Goal: Transaction & Acquisition: Purchase product/service

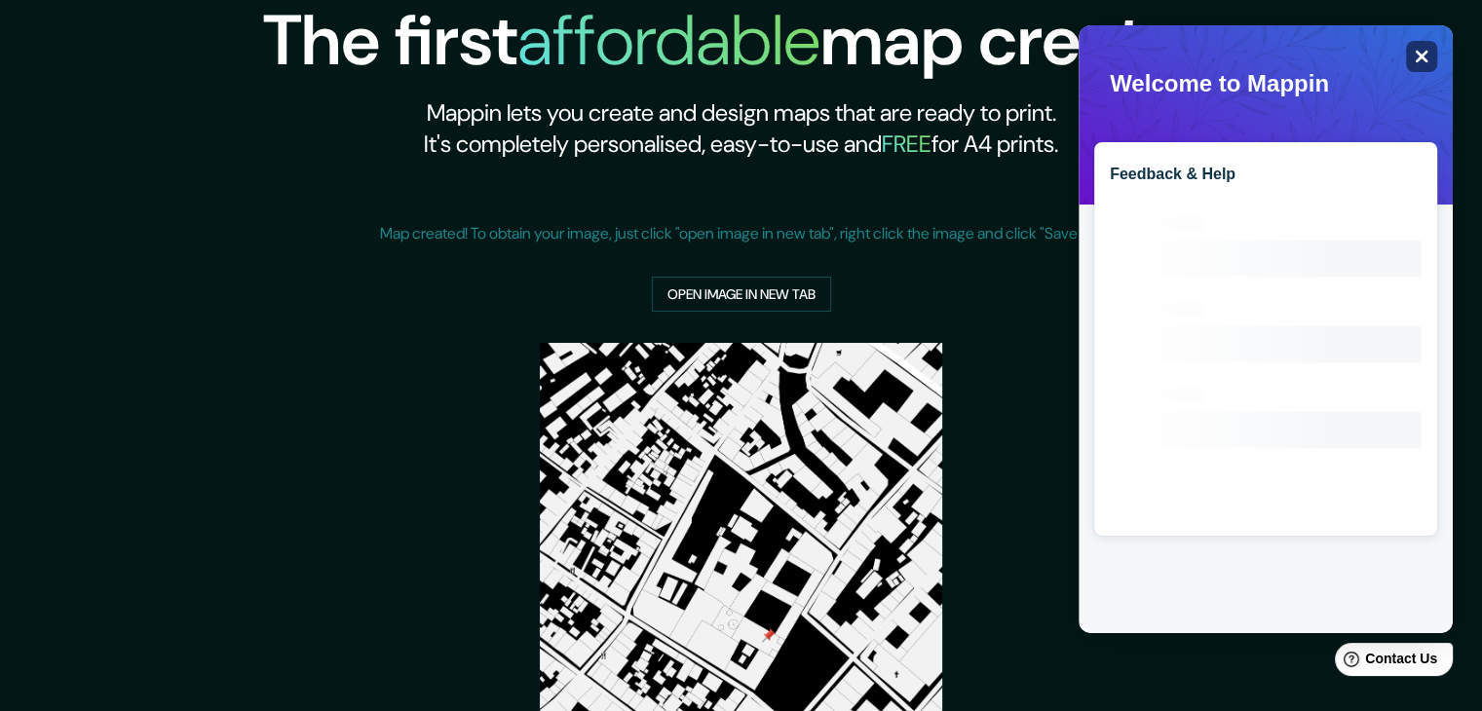
click at [1430, 67] on div "Close" at bounding box center [1421, 56] width 31 height 31
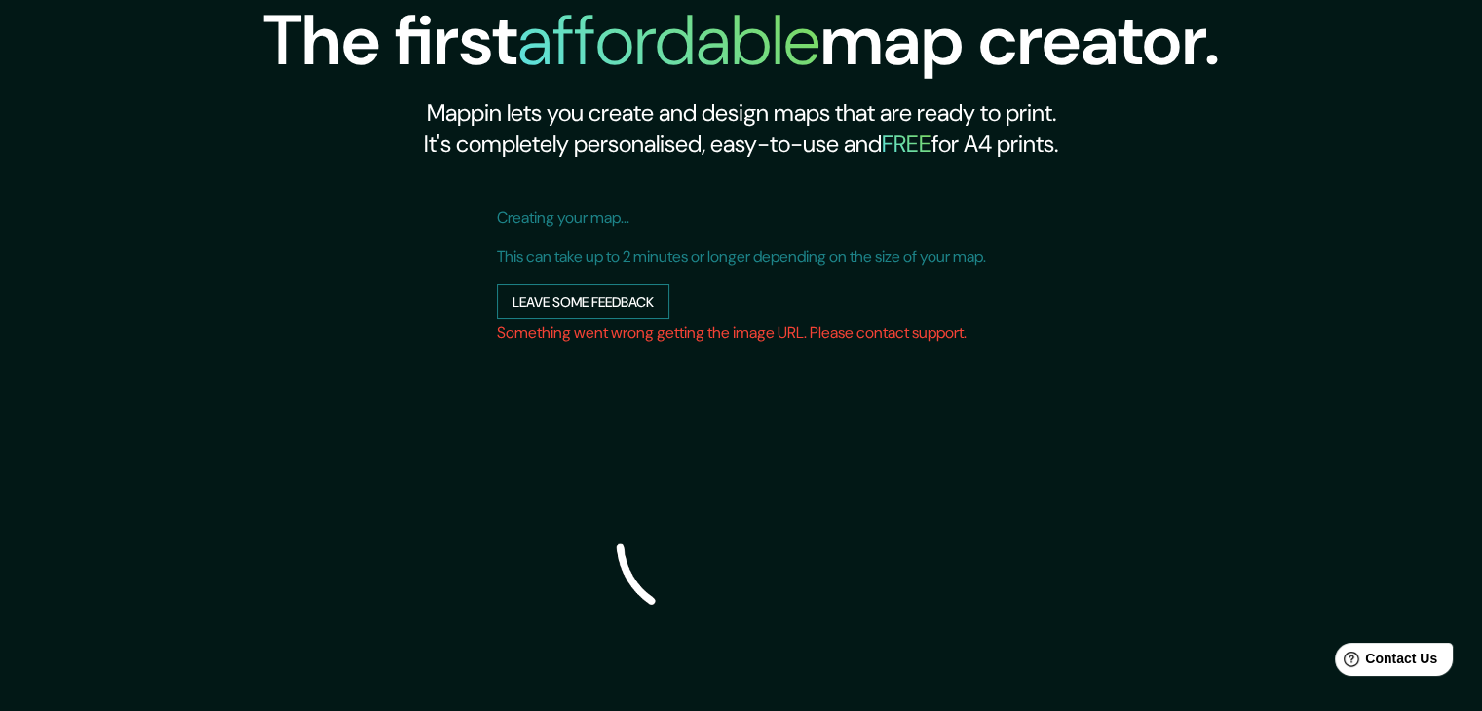
click at [585, 310] on button "Leave some feedback" at bounding box center [583, 302] width 172 height 36
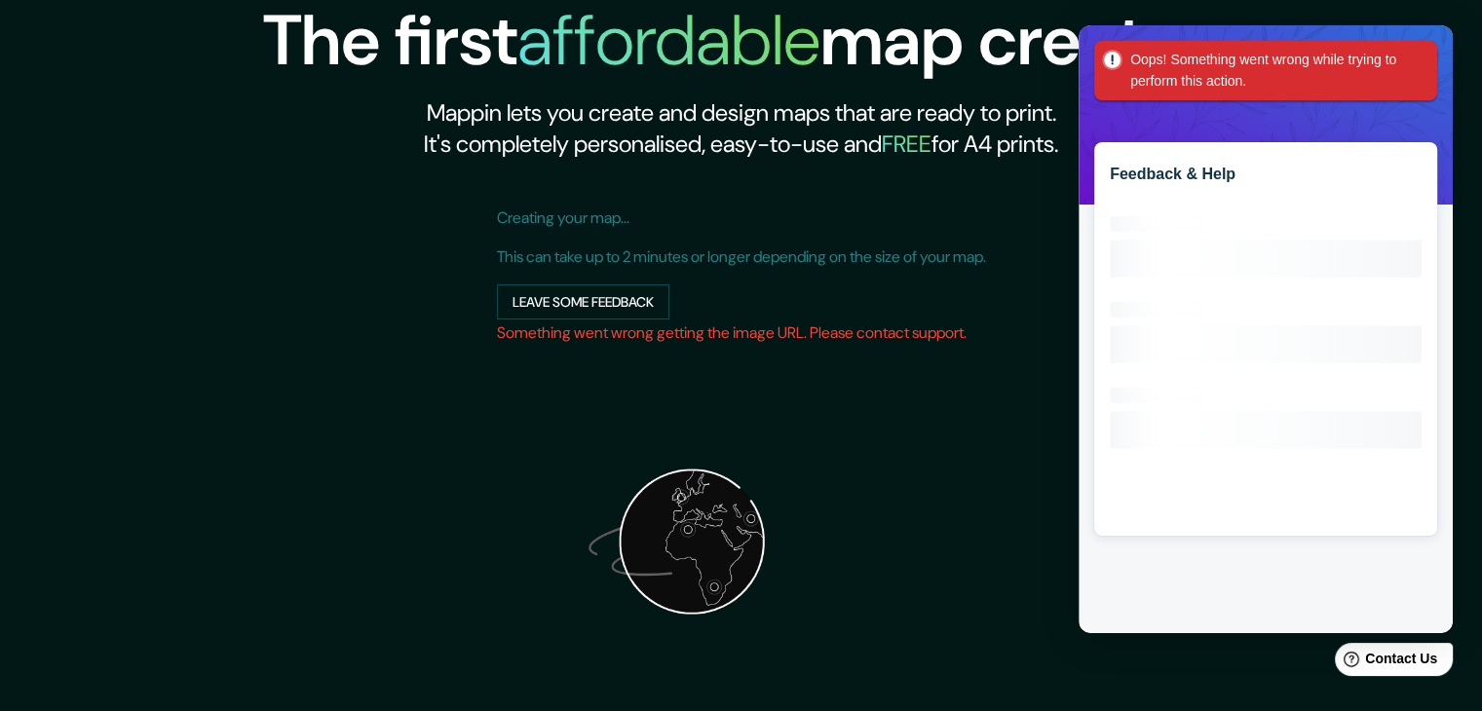
click at [1478, 71] on div "The first affordable map creator. Mappin lets you create and design maps that a…" at bounding box center [741, 462] width 1482 height 924
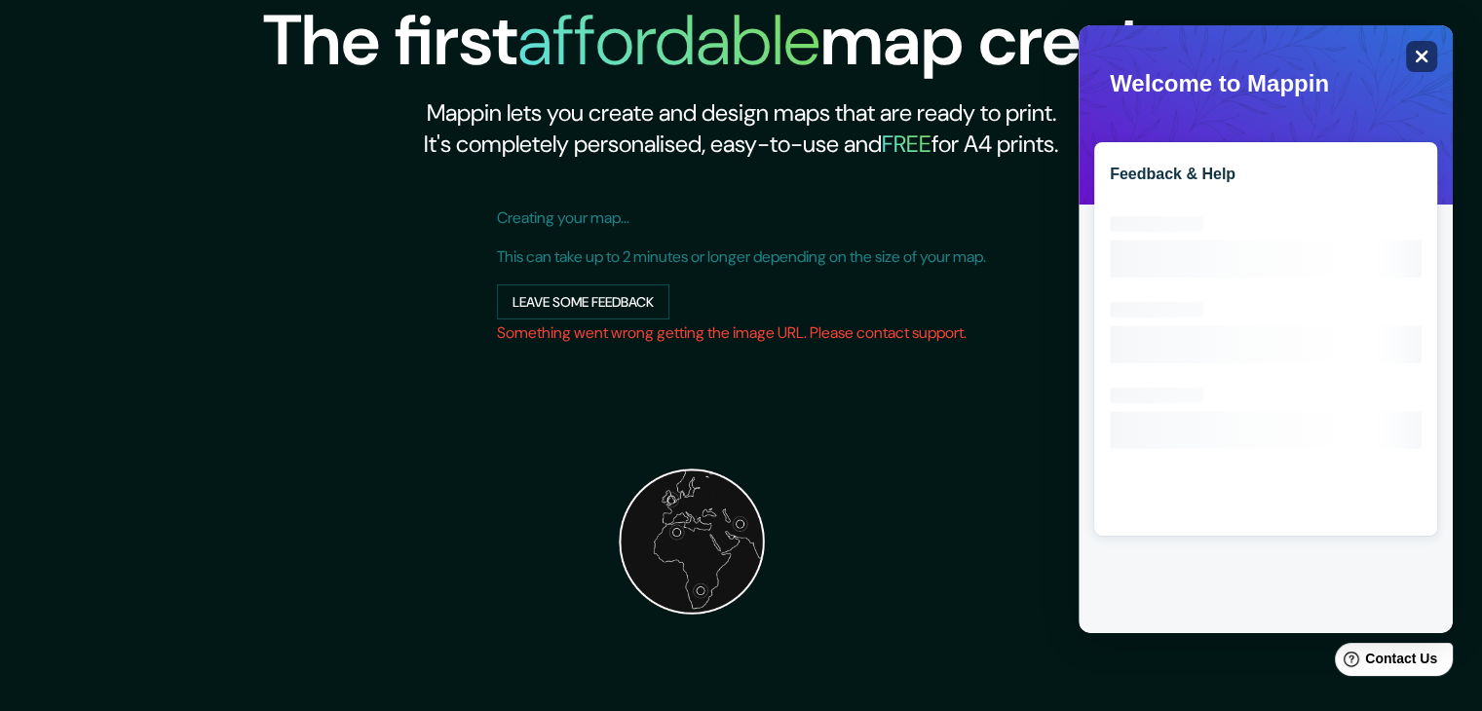
click at [1426, 57] on icon "Close" at bounding box center [1420, 56] width 15 height 15
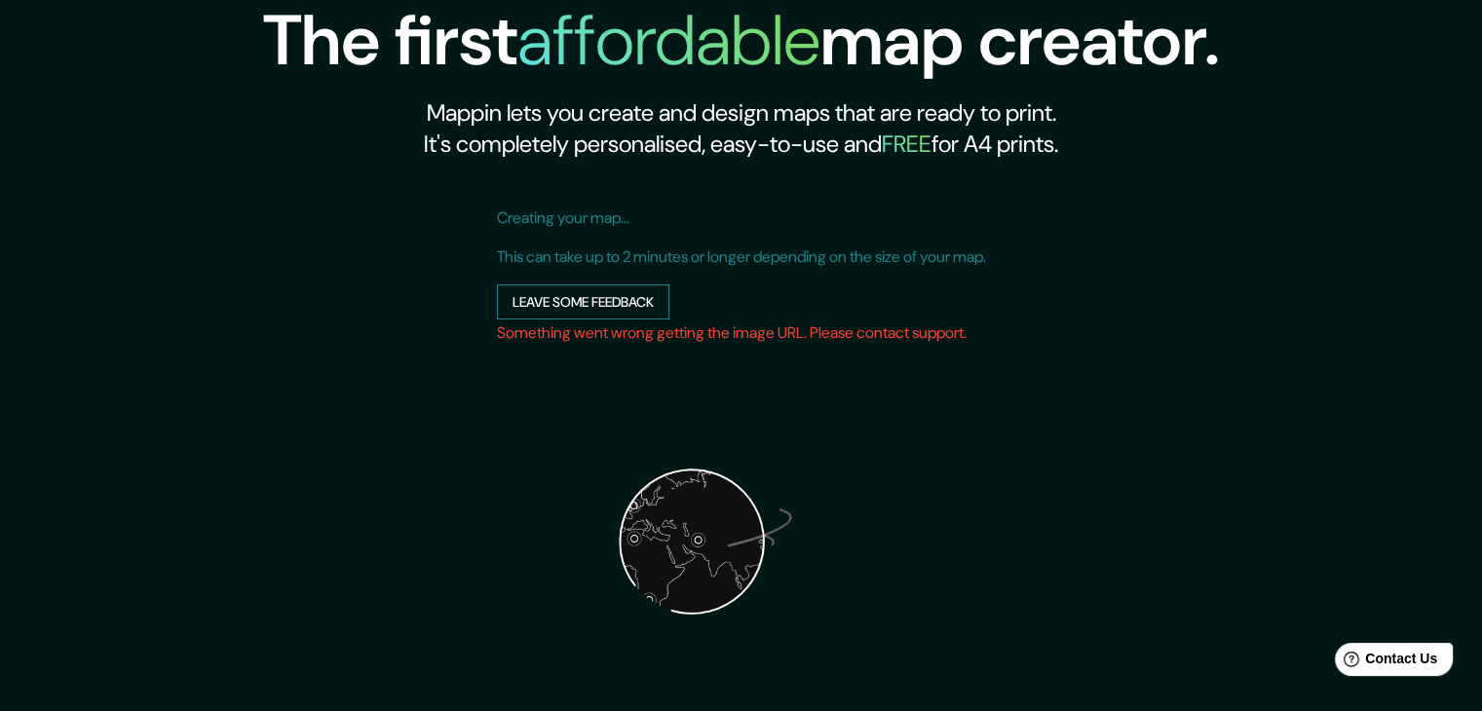
click at [544, 298] on button "Leave some feedback" at bounding box center [583, 302] width 172 height 36
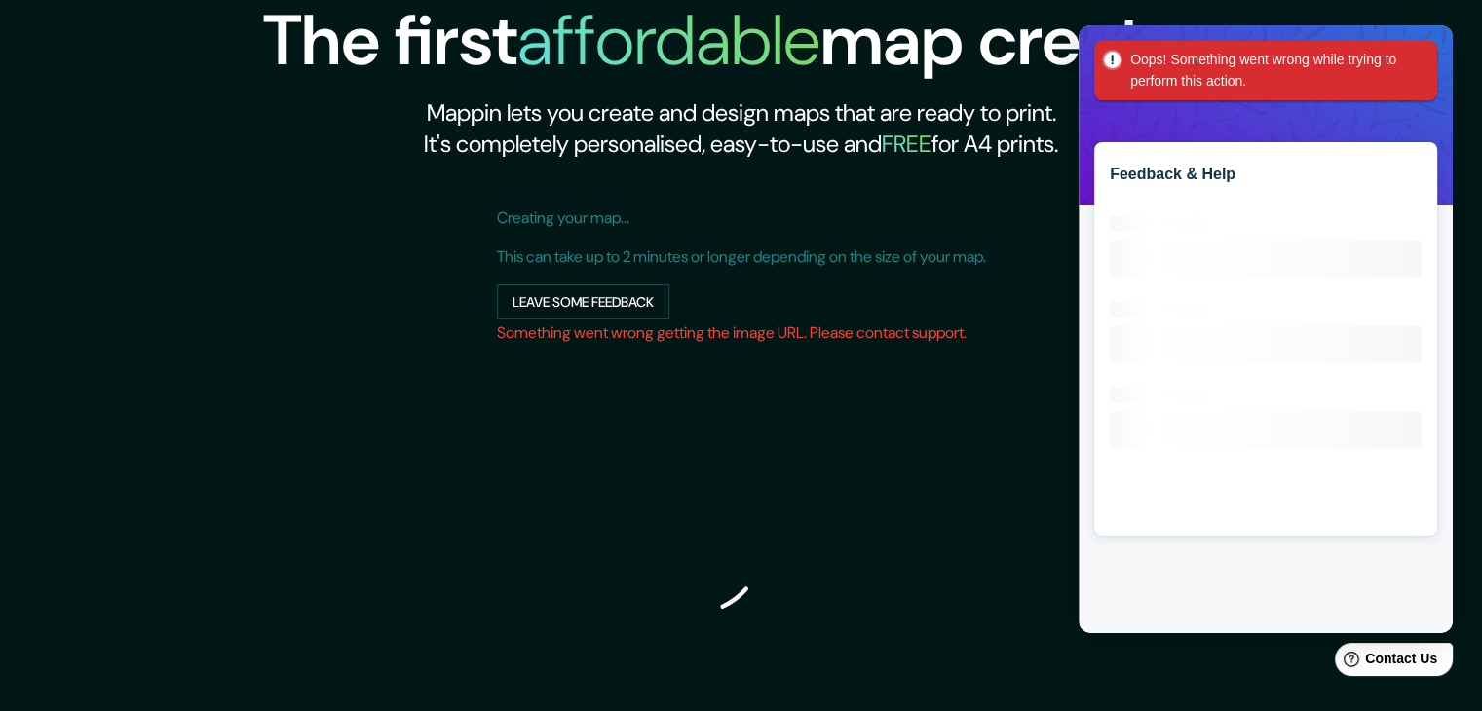
click at [1457, 62] on div "The first affordable map creator. Mappin lets you create and design maps that a…" at bounding box center [741, 462] width 1482 height 924
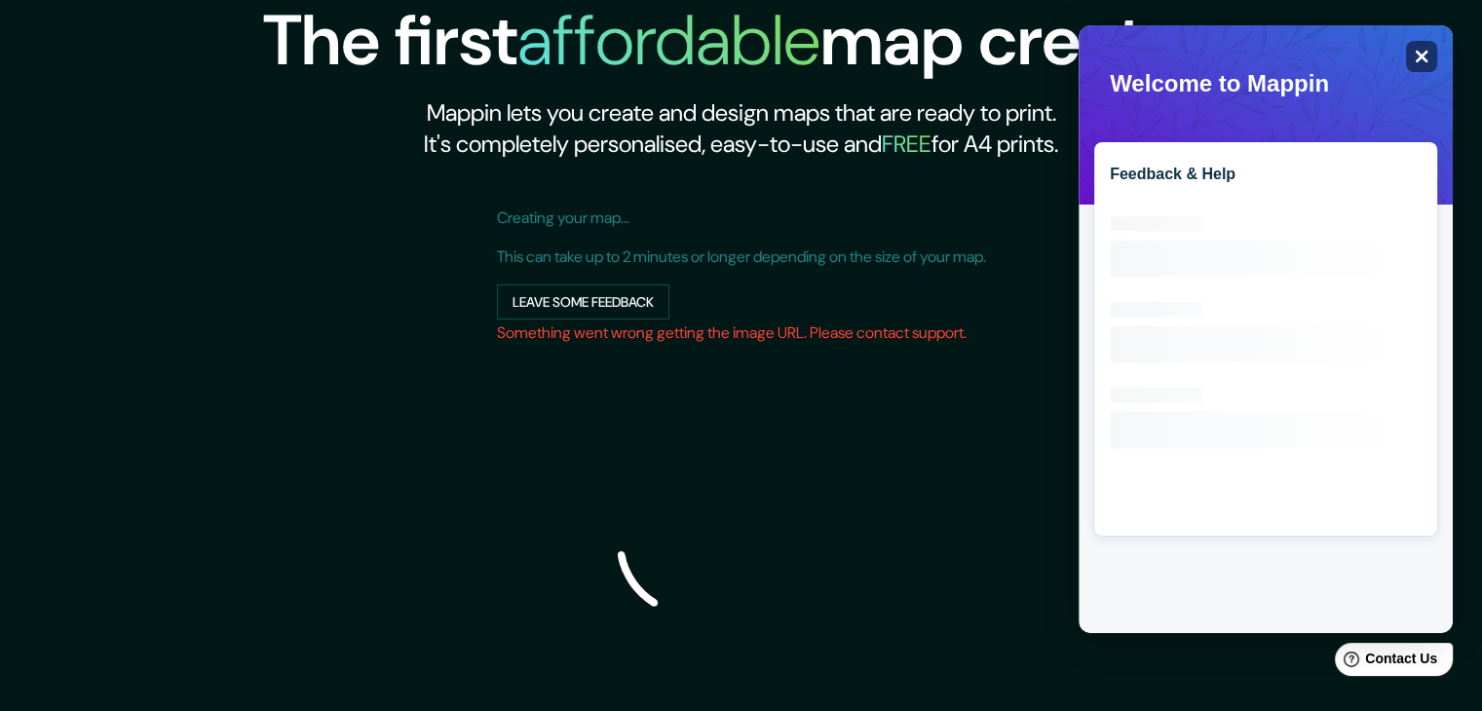
click at [1416, 60] on icon "Close" at bounding box center [1421, 57] width 13 height 13
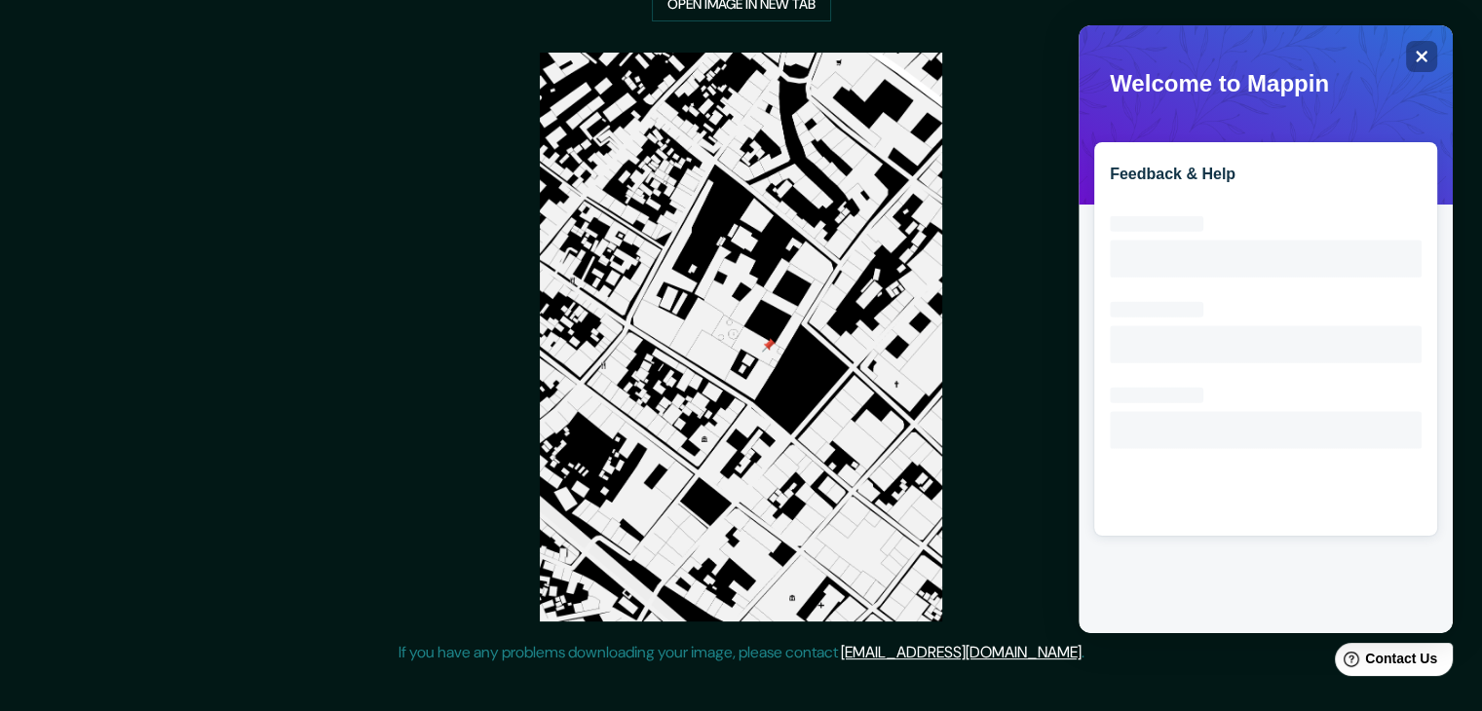
scroll to position [356, 0]
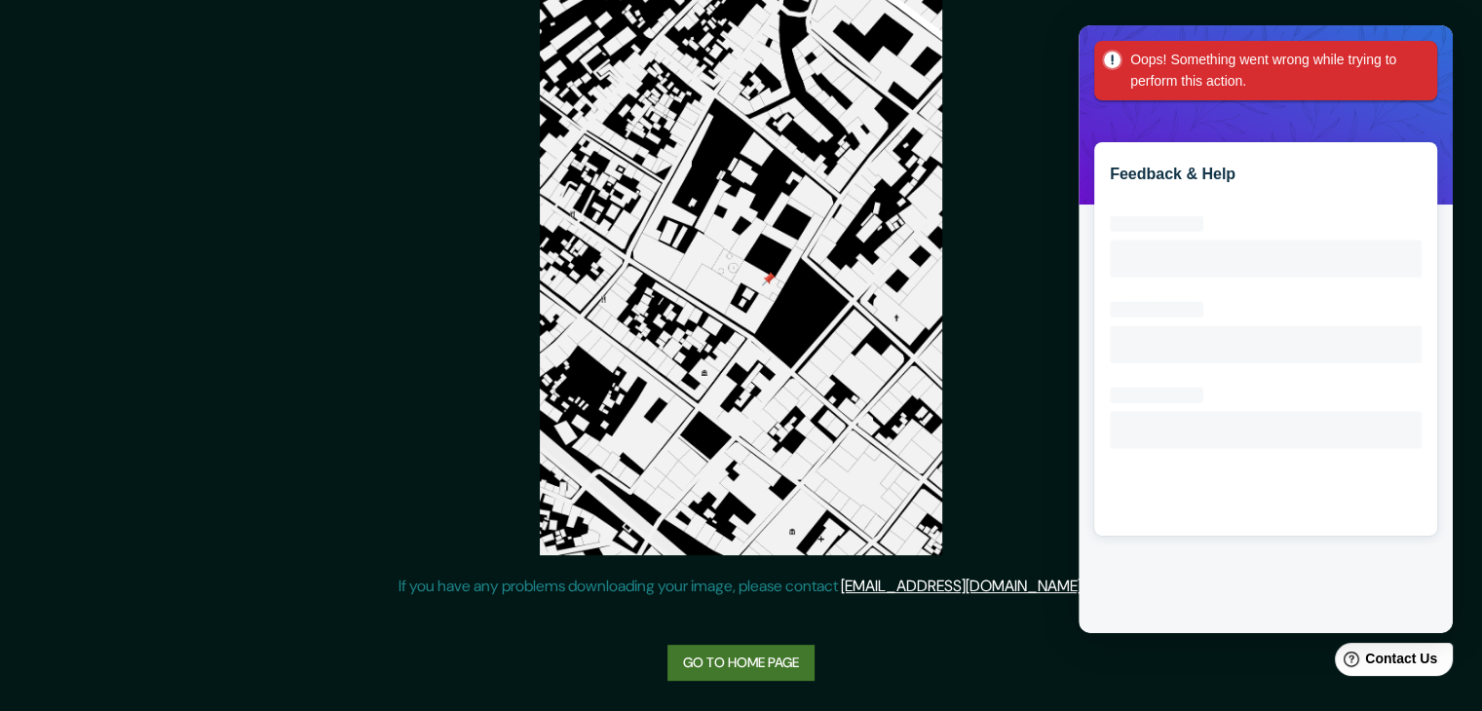
click at [689, 660] on link "Go to home page" at bounding box center [740, 663] width 147 height 36
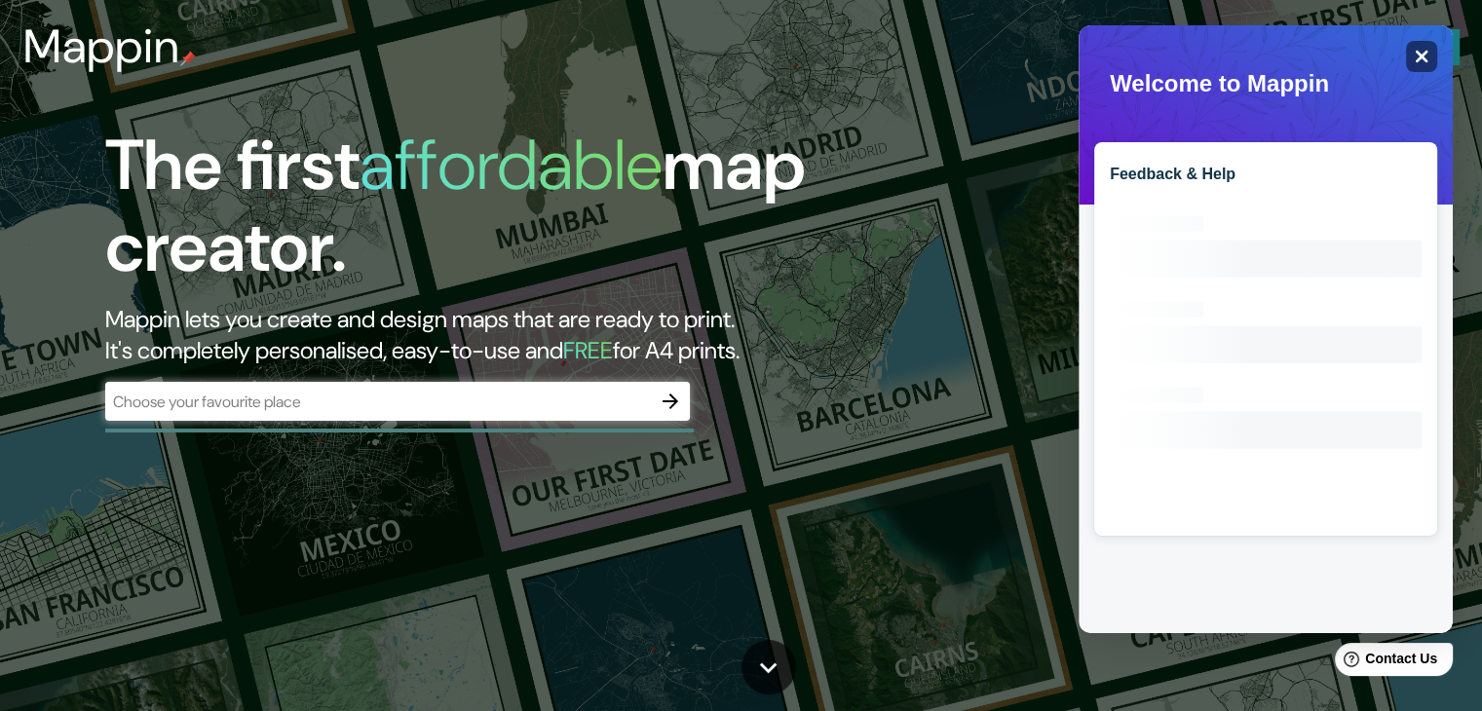
click at [1428, 50] on div "Close" at bounding box center [1421, 56] width 31 height 31
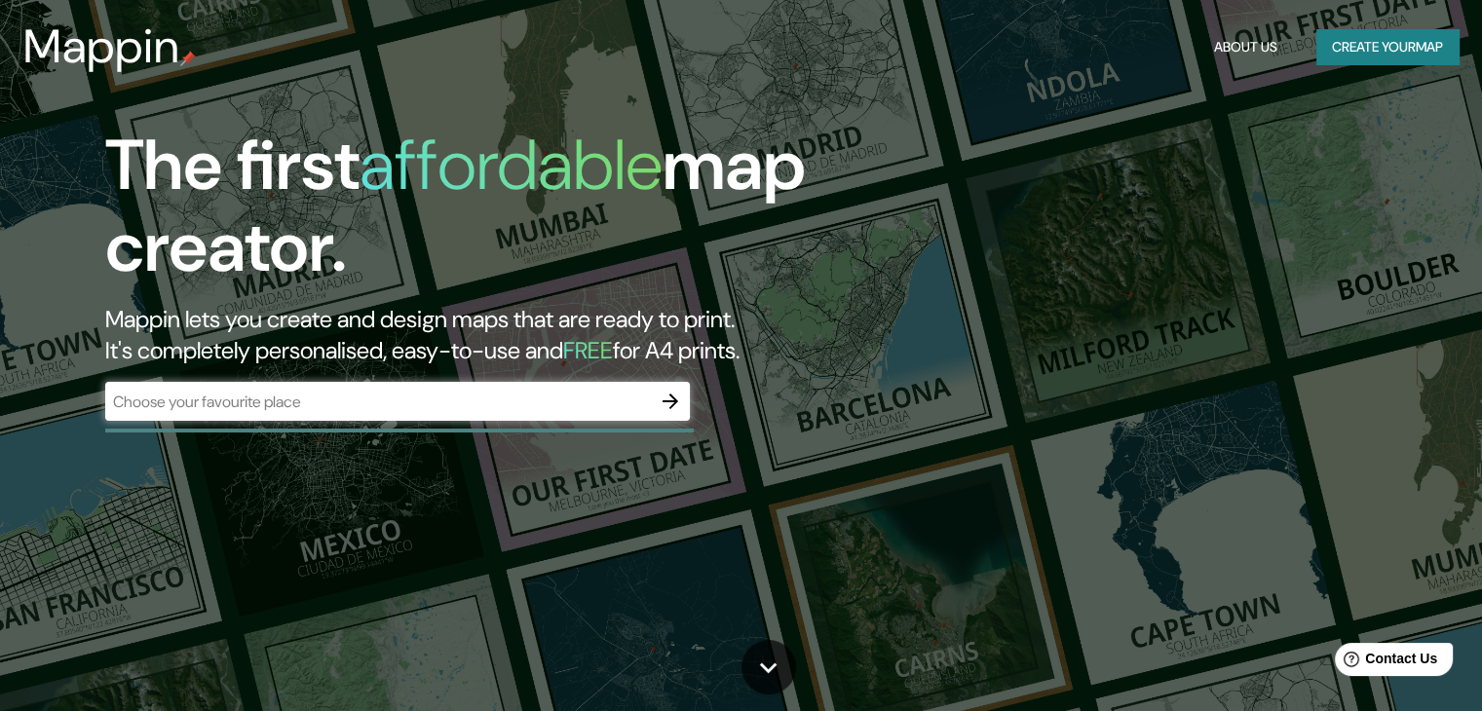
click at [437, 407] on input "text" at bounding box center [377, 402] width 545 height 22
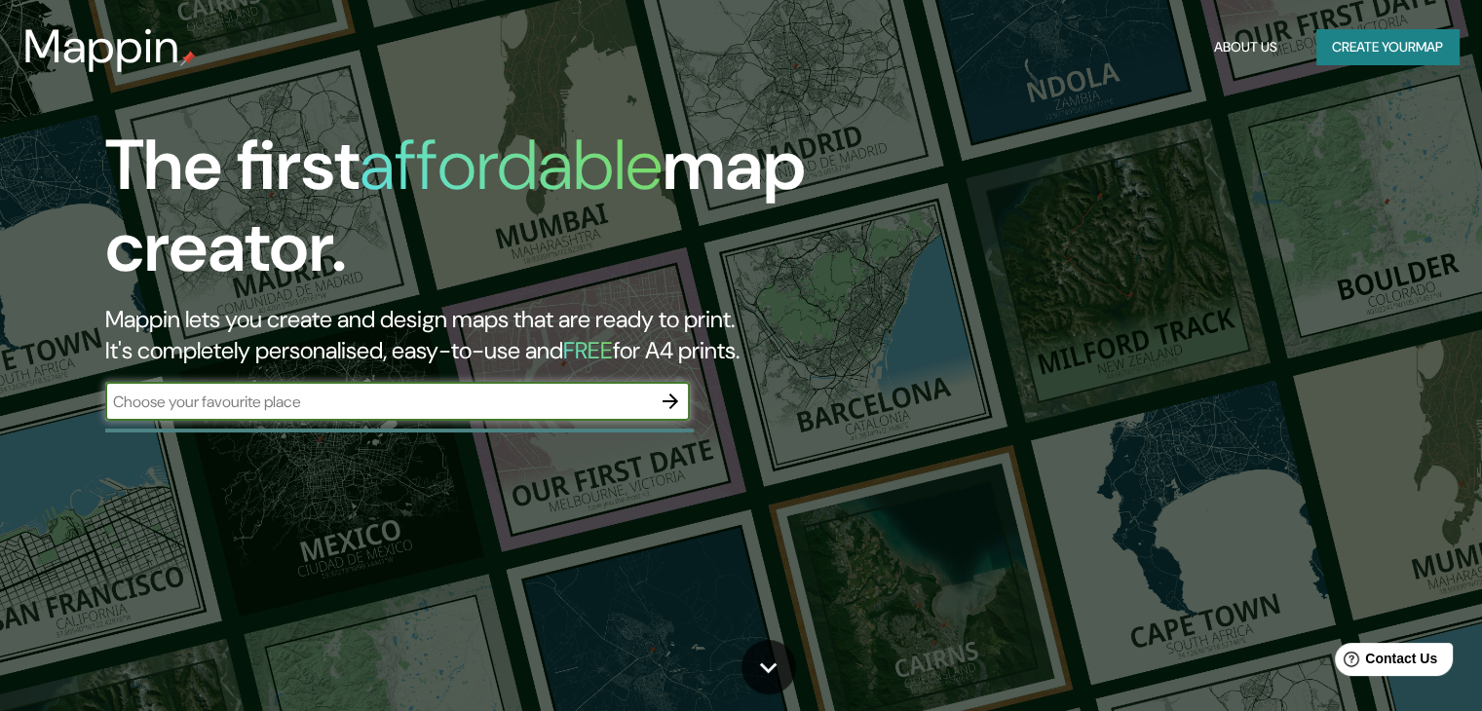
paste input "[STREET_ADDRESS]"
type input "[STREET_ADDRESS]"
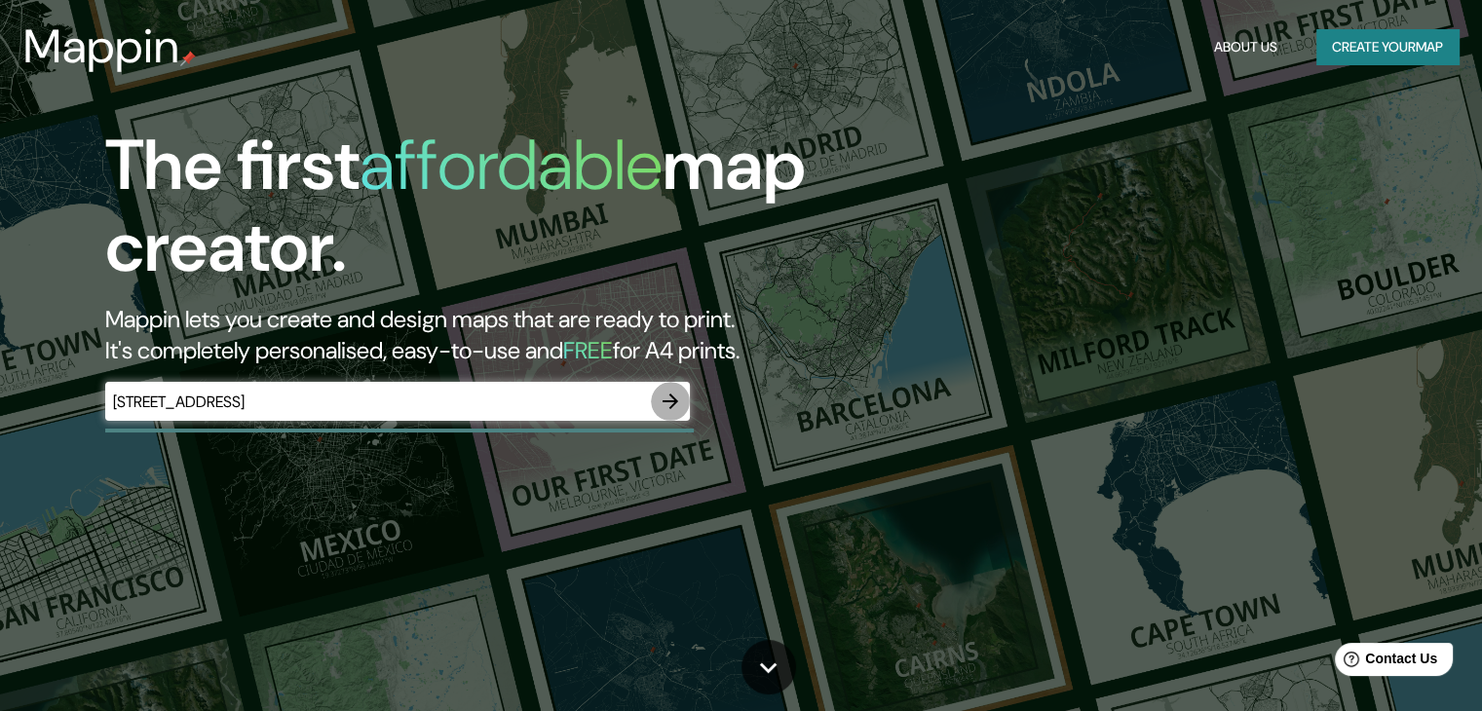
click at [677, 398] on icon "button" at bounding box center [669, 401] width 23 height 23
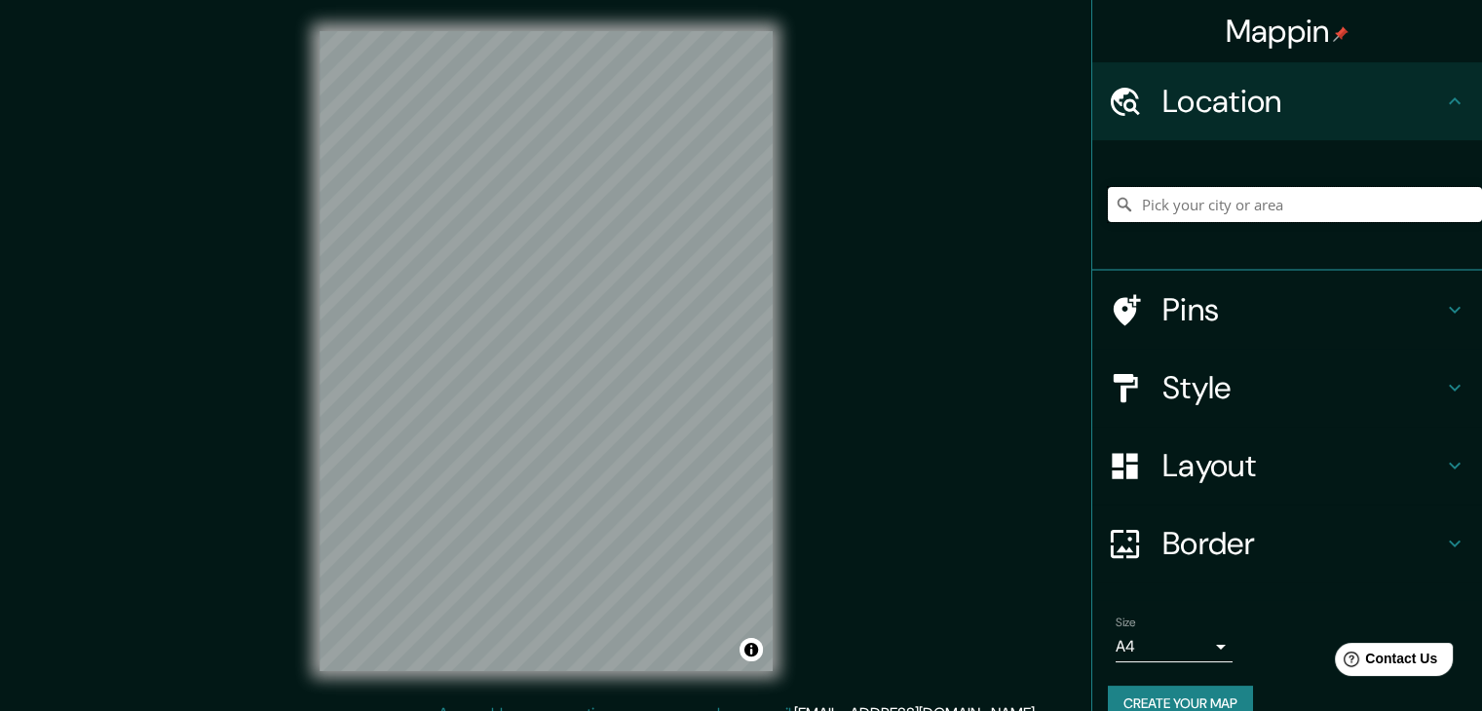
click at [1142, 216] on input "Pick your city or area" at bounding box center [1294, 204] width 374 height 35
paste input "[STREET_ADDRESS]"
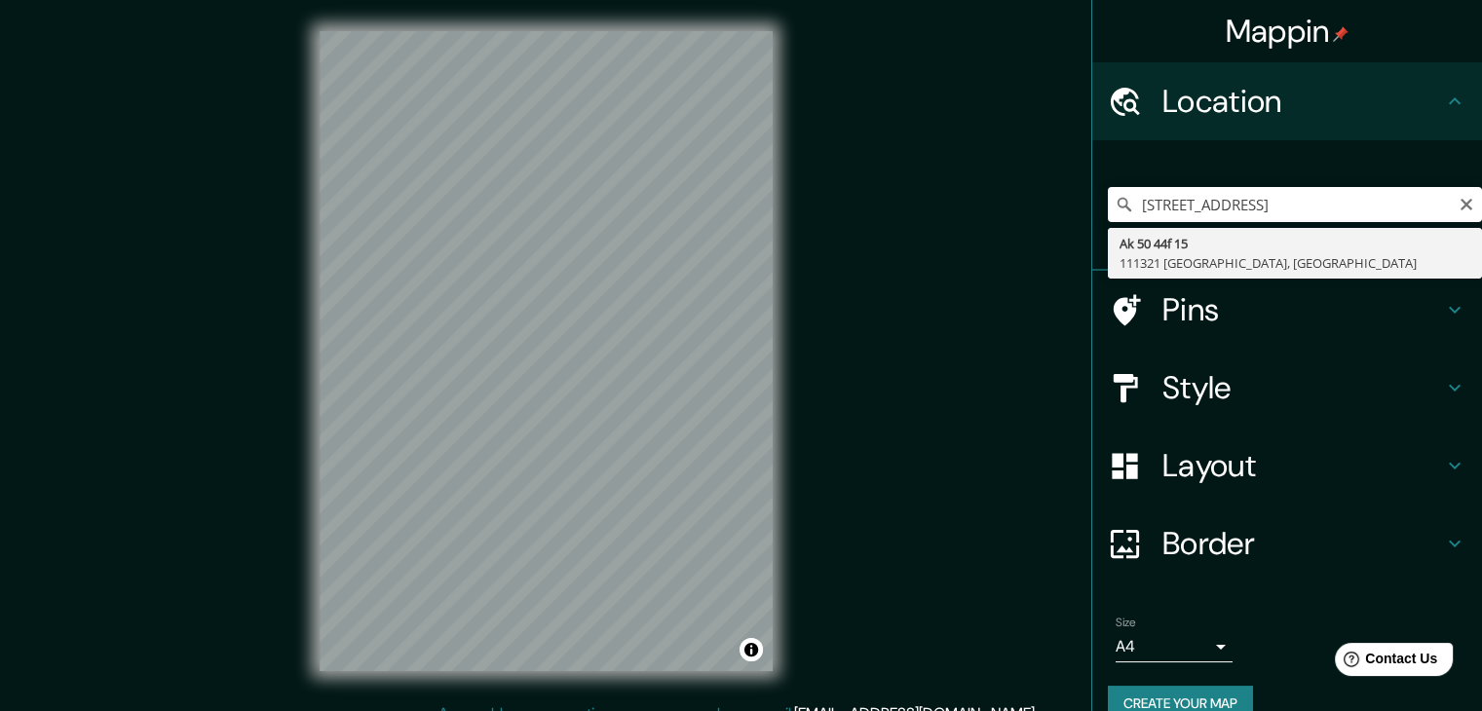
type input "[STREET_ADDRESS]"
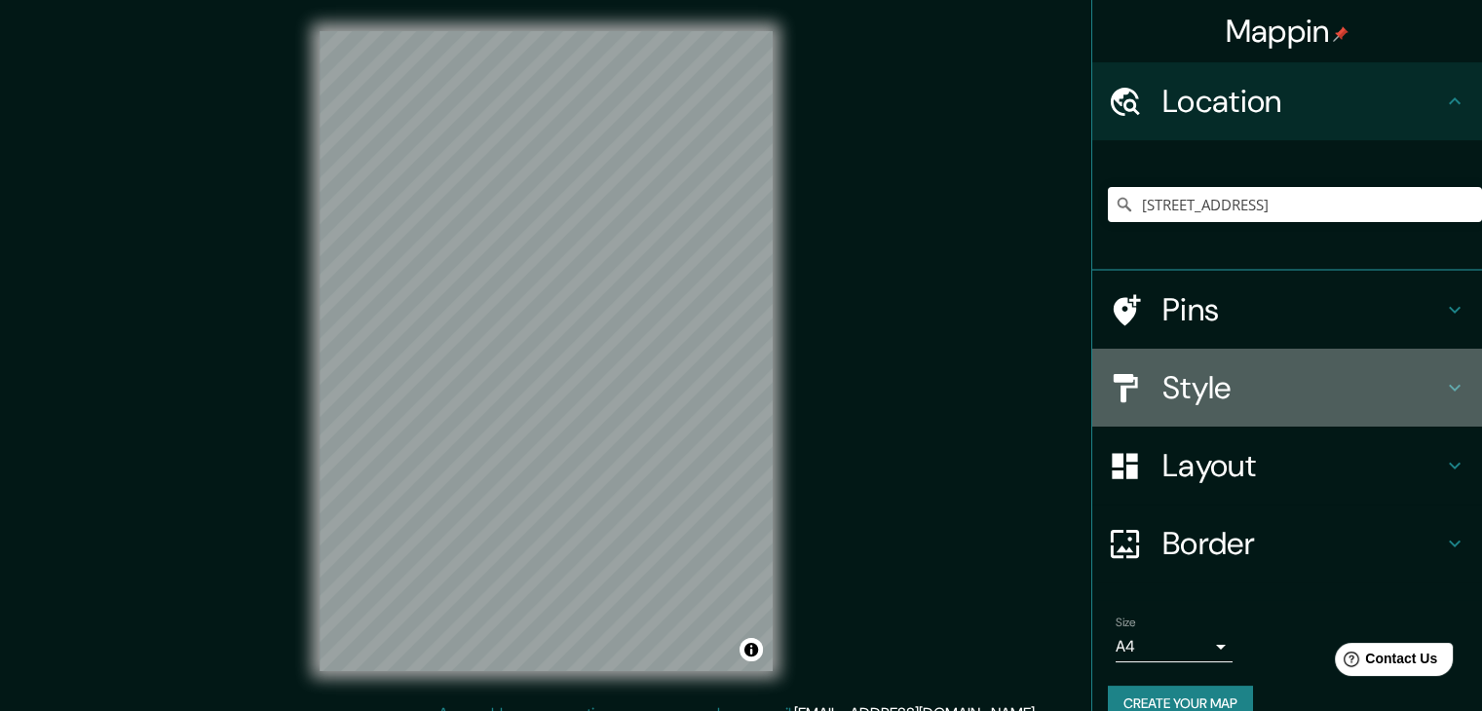
click at [1196, 388] on h4 "Style" at bounding box center [1302, 387] width 281 height 39
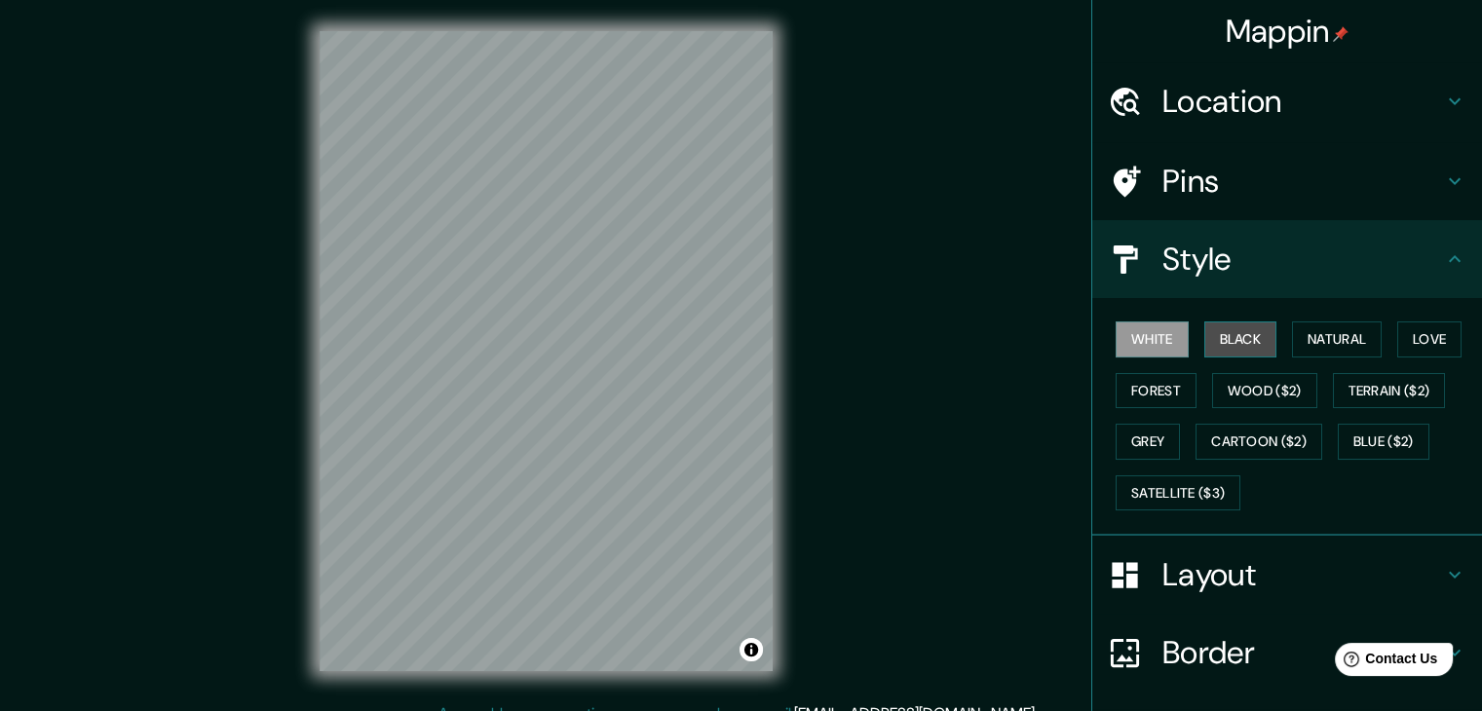
click at [1204, 343] on button "Black" at bounding box center [1240, 339] width 73 height 36
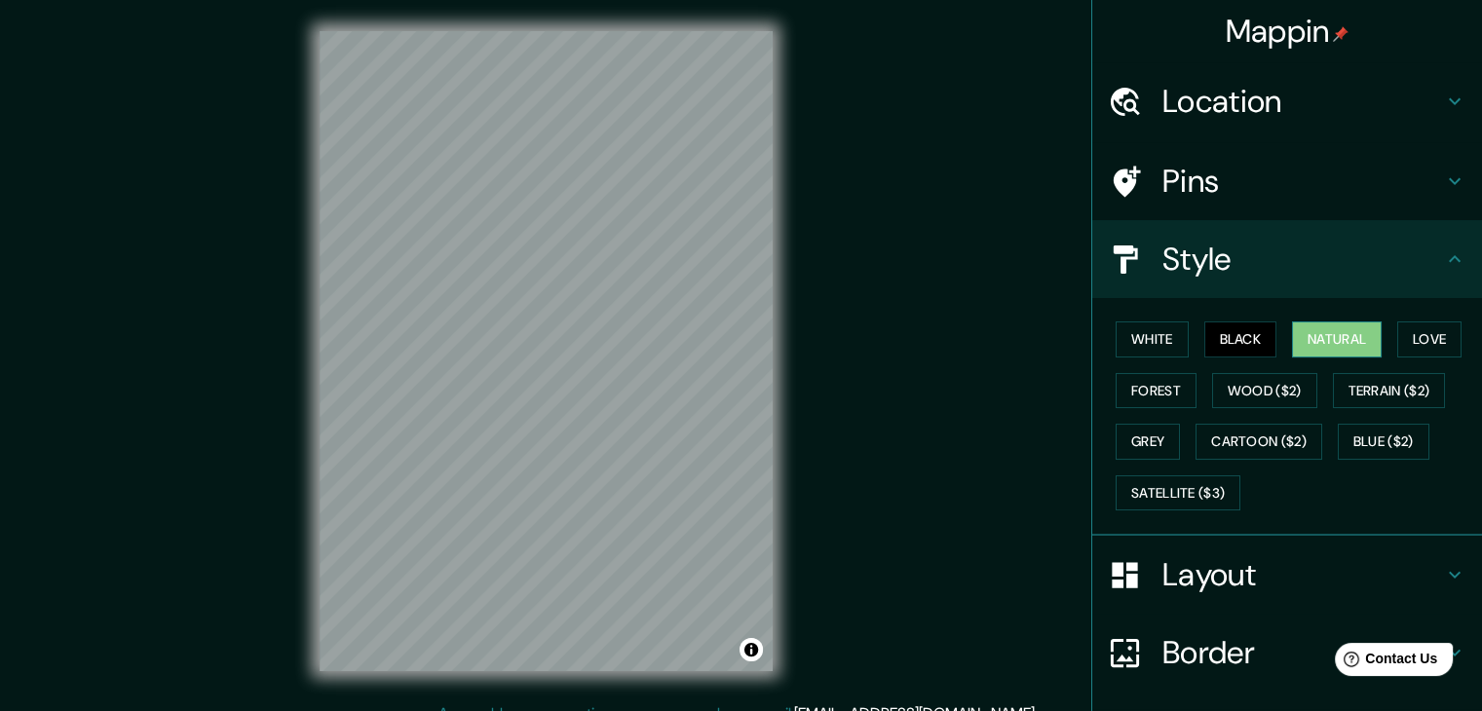
click at [1325, 331] on button "Natural" at bounding box center [1337, 339] width 90 height 36
click at [1229, 563] on h4 "Layout" at bounding box center [1302, 574] width 281 height 39
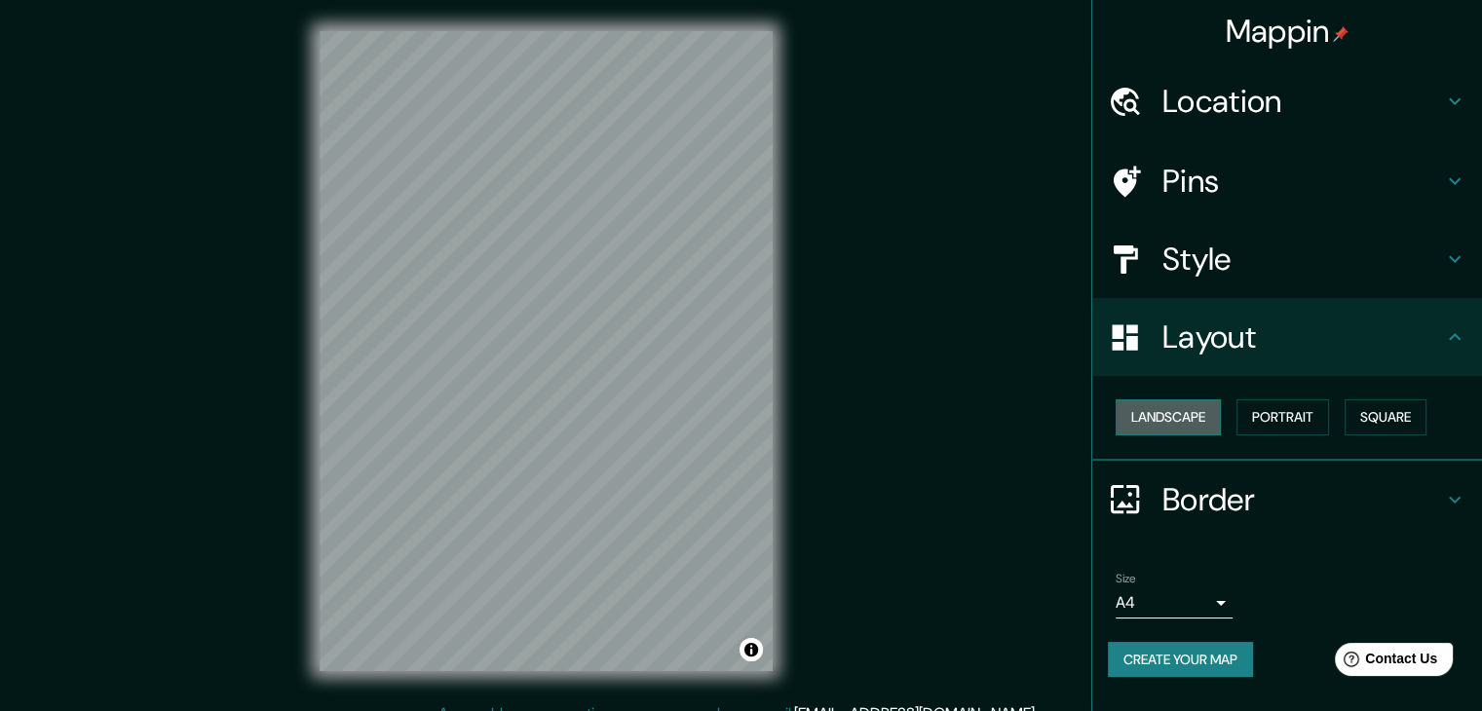
click at [1183, 404] on button "Landscape" at bounding box center [1167, 417] width 105 height 36
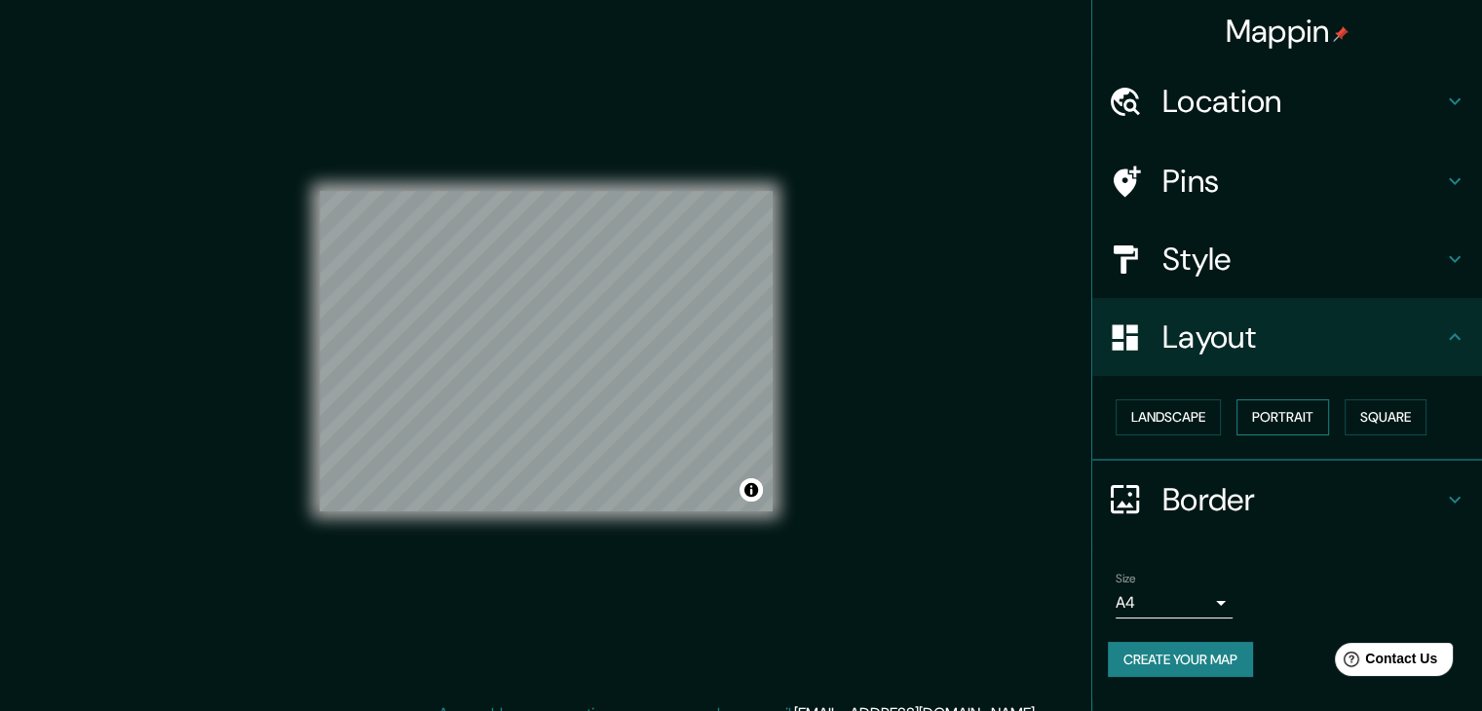
click at [1266, 411] on button "Portrait" at bounding box center [1282, 417] width 93 height 36
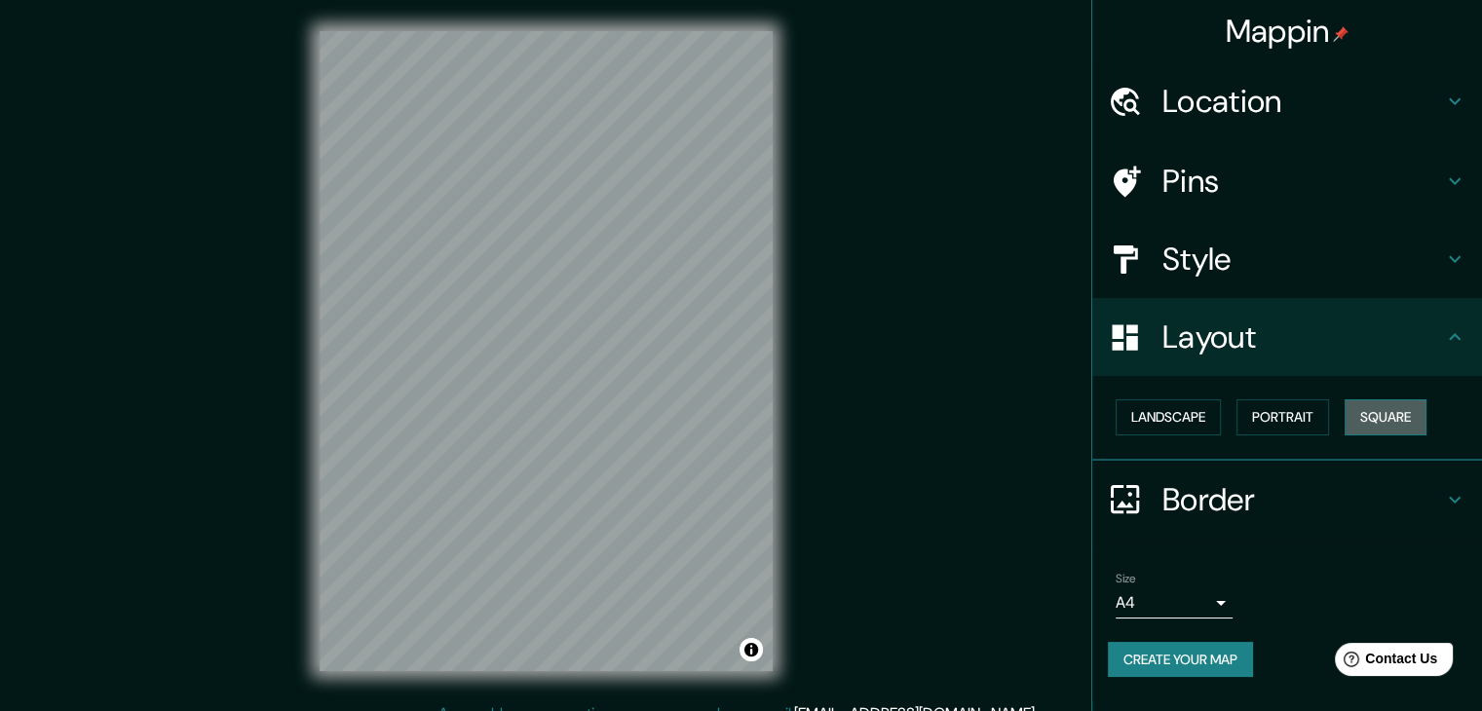
click at [1362, 413] on button "Square" at bounding box center [1385, 417] width 82 height 36
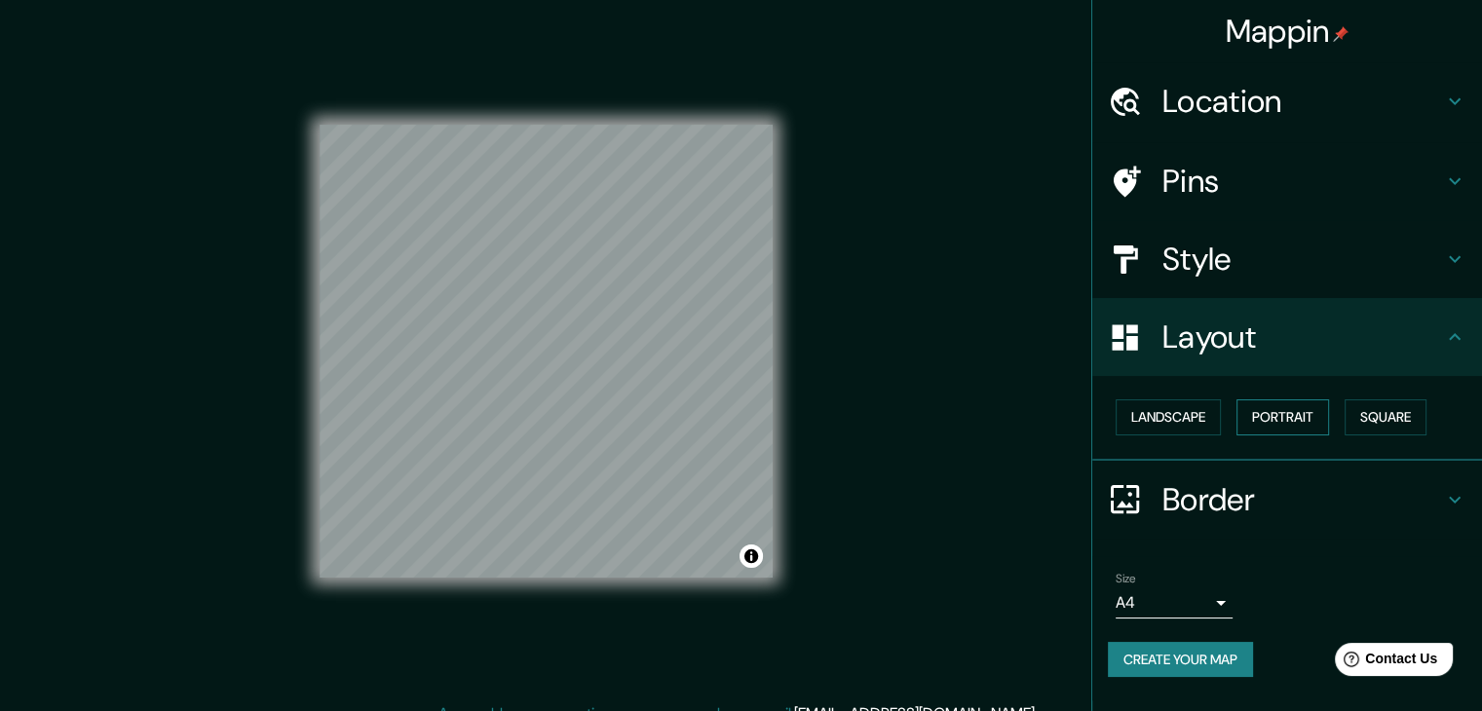
click at [1281, 410] on button "Portrait" at bounding box center [1282, 417] width 93 height 36
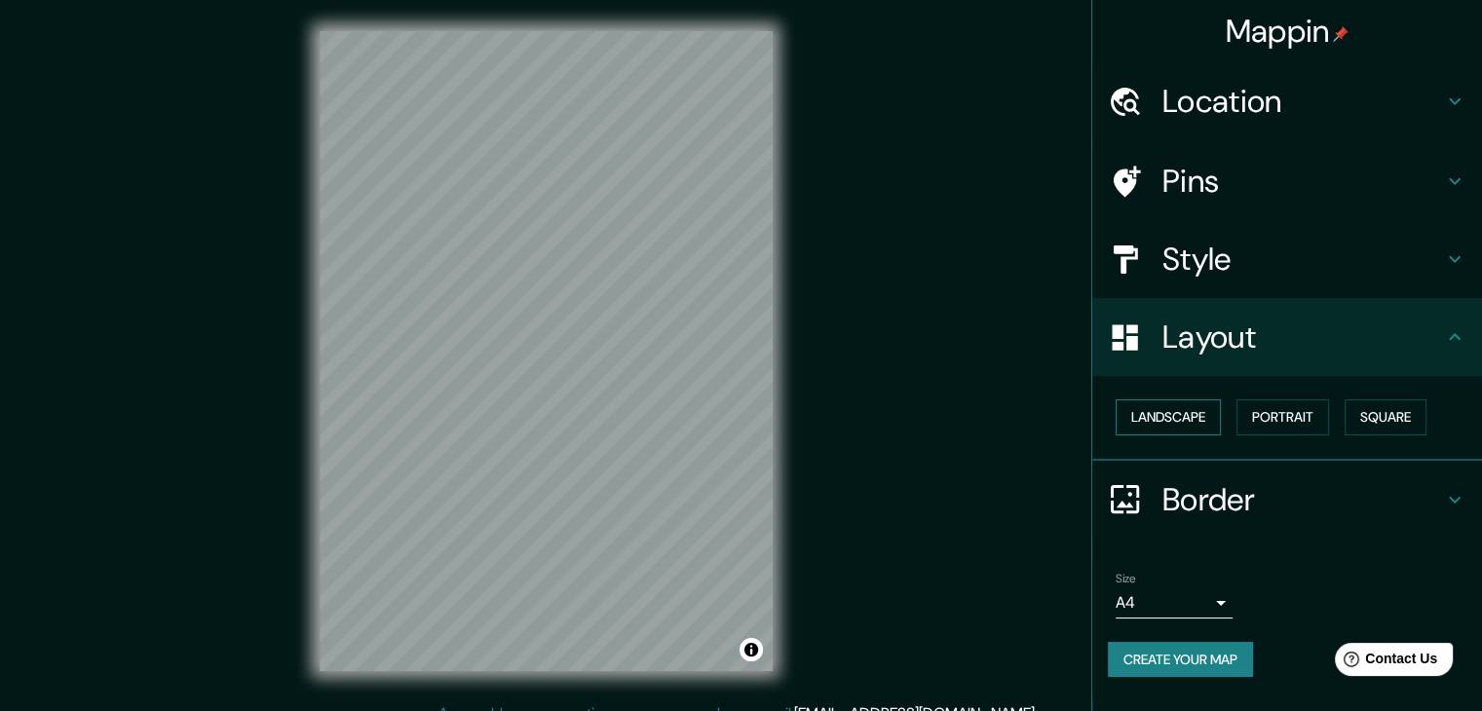
click at [1172, 414] on button "Landscape" at bounding box center [1167, 417] width 105 height 36
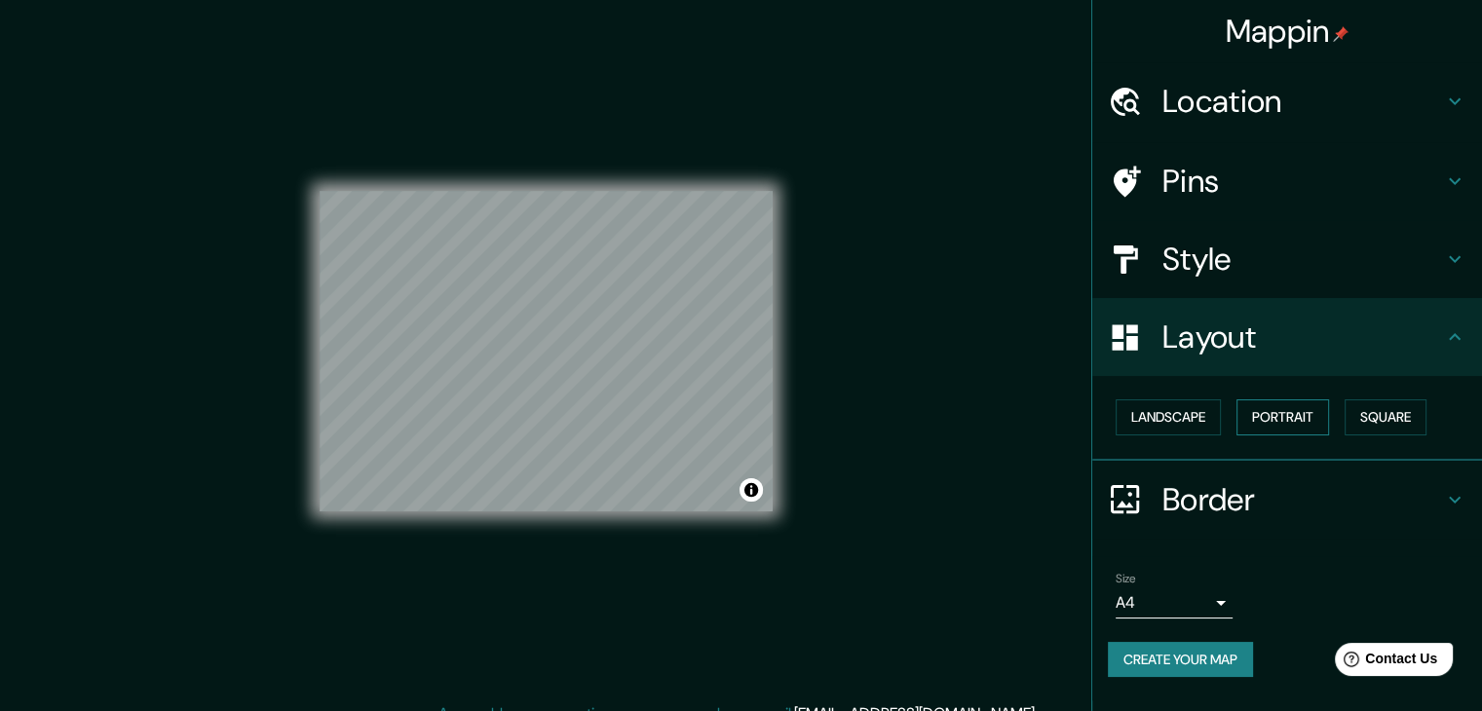
click at [1283, 402] on button "Portrait" at bounding box center [1282, 417] width 93 height 36
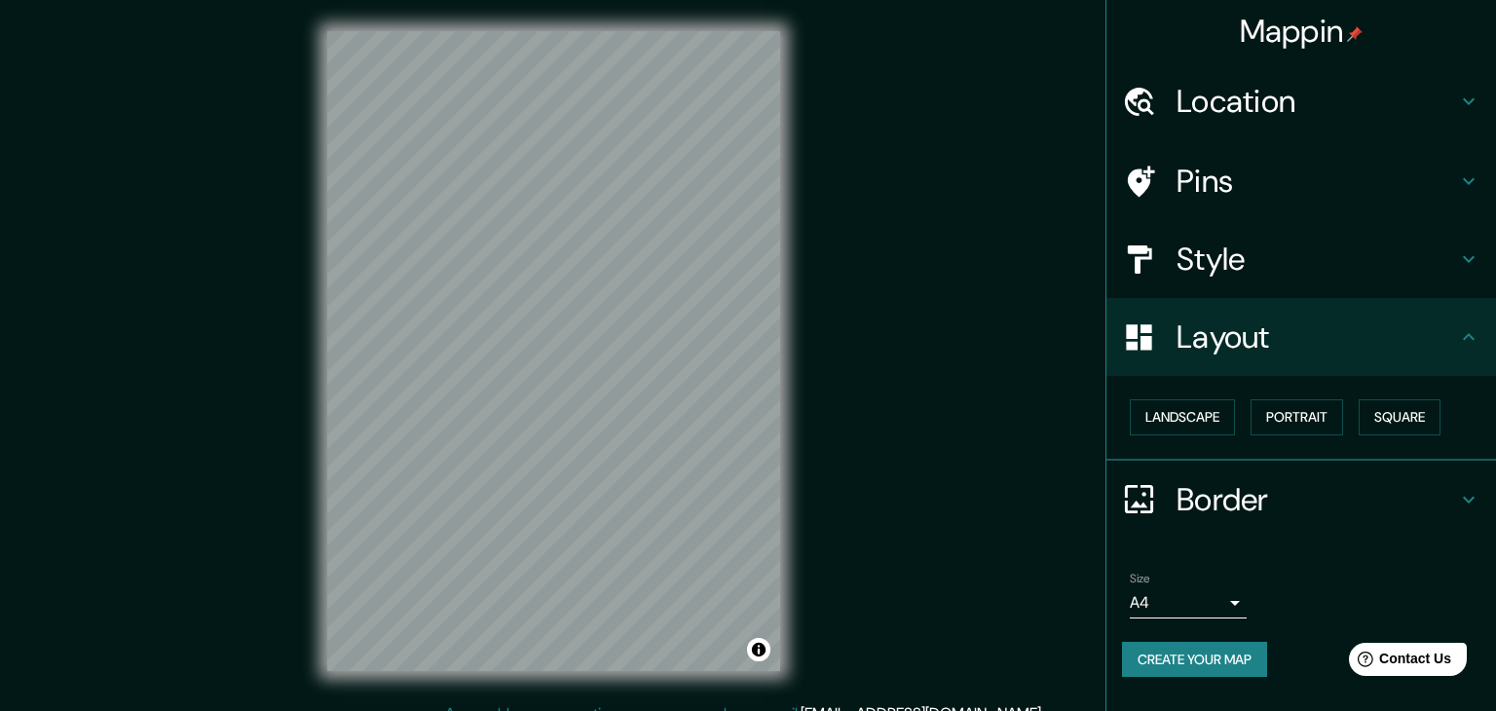
click at [1199, 597] on body "Mappin Location [STREET_ADDRESS] Pins Style Layout Landscape Portrait Square Bo…" at bounding box center [748, 355] width 1496 height 711
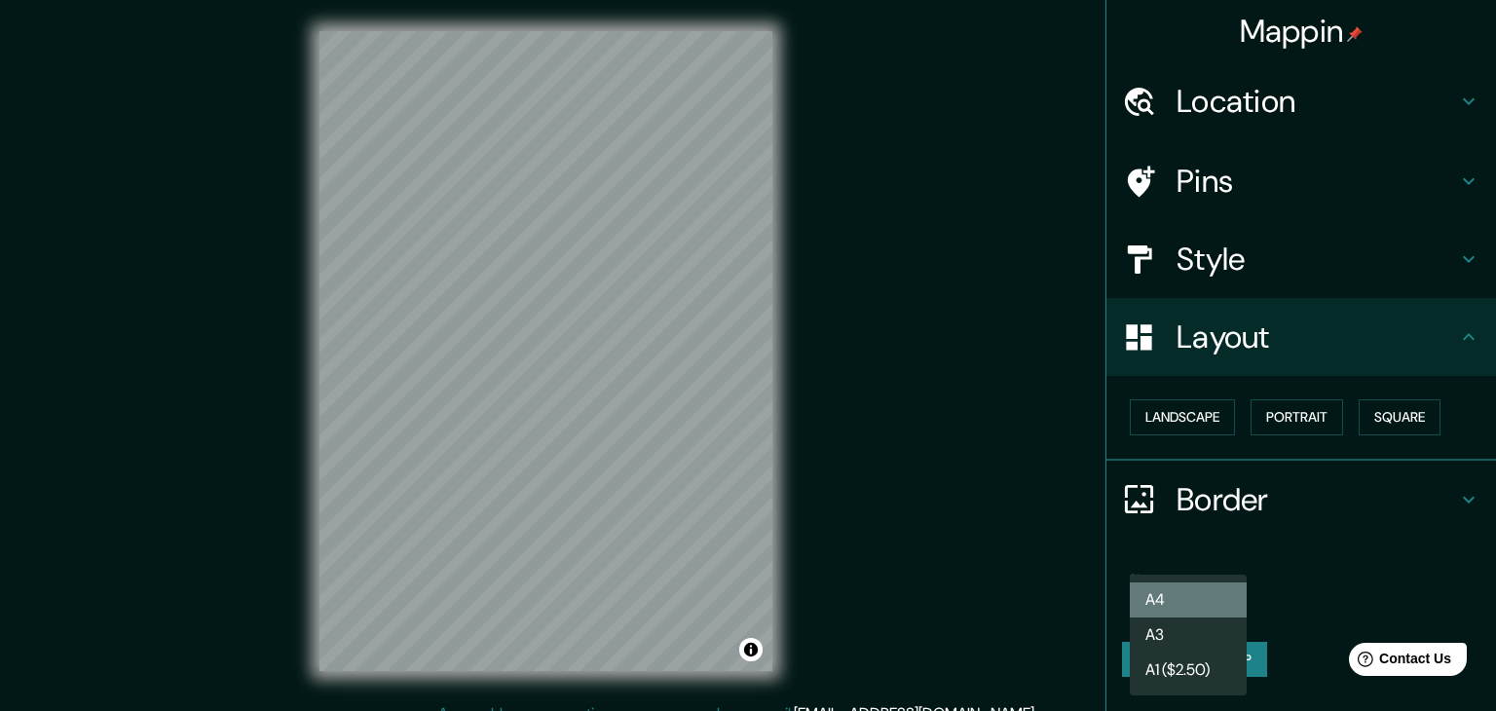
click at [1199, 597] on li "A4" at bounding box center [1188, 599] width 117 height 35
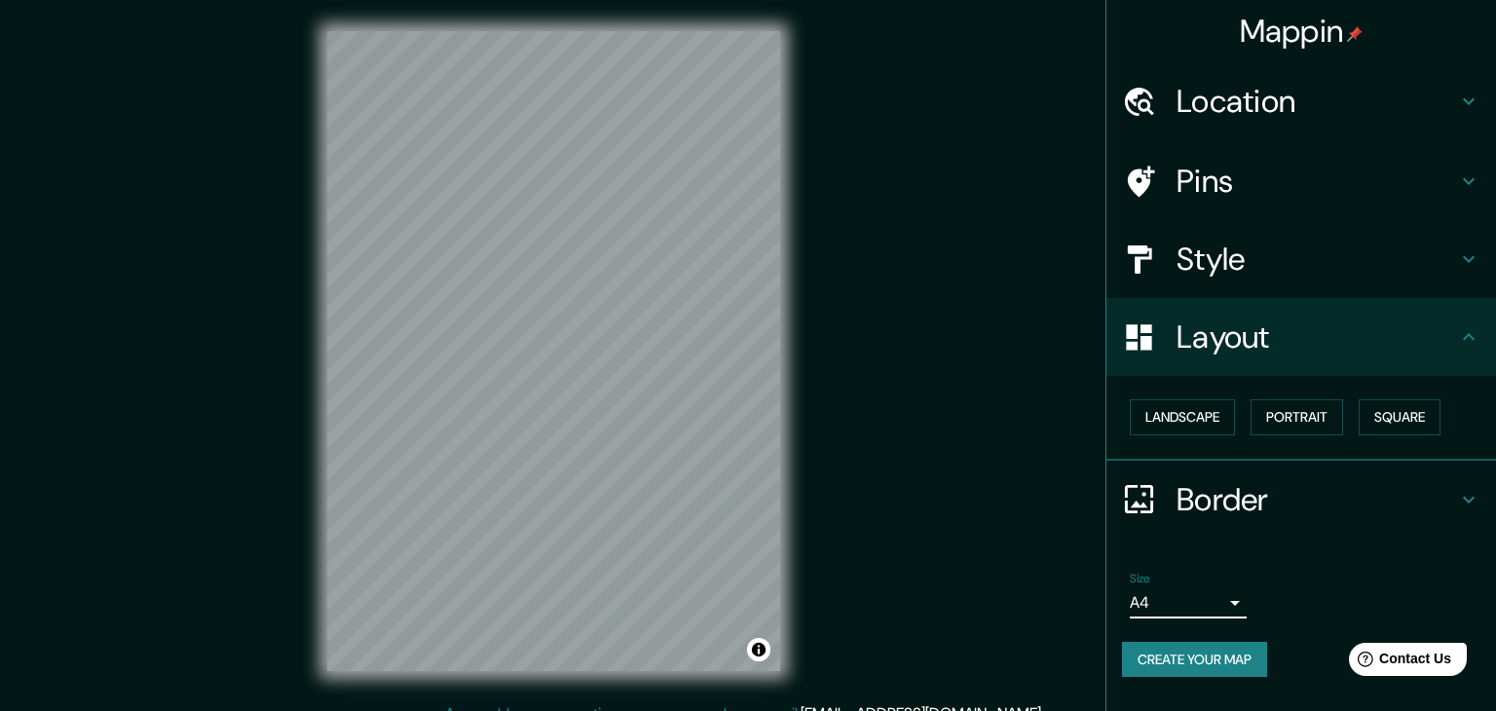
click at [1189, 597] on body "Mappin Location [STREET_ADDRESS] Pins Style Layout Landscape Portrait Square Bo…" at bounding box center [748, 355] width 1496 height 711
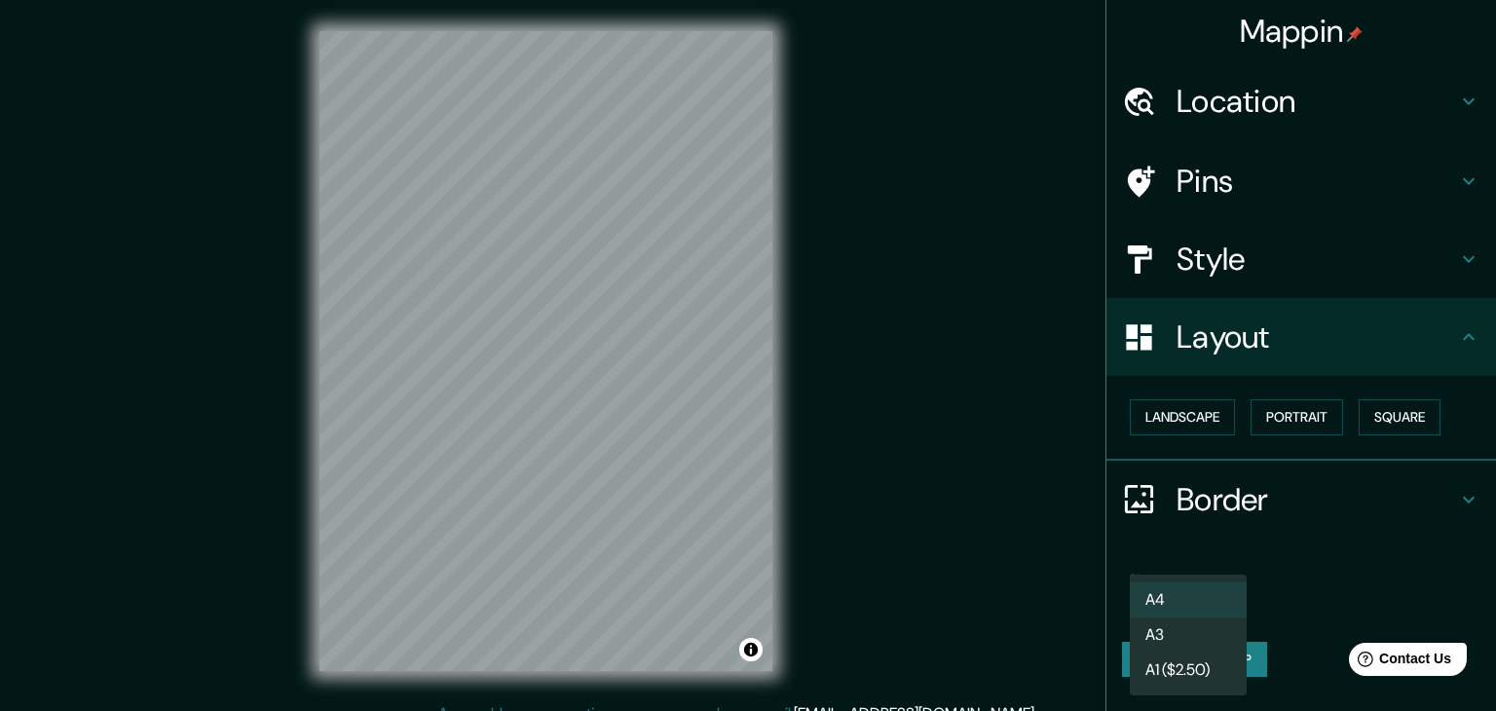
click at [1196, 633] on li "A3" at bounding box center [1188, 635] width 117 height 35
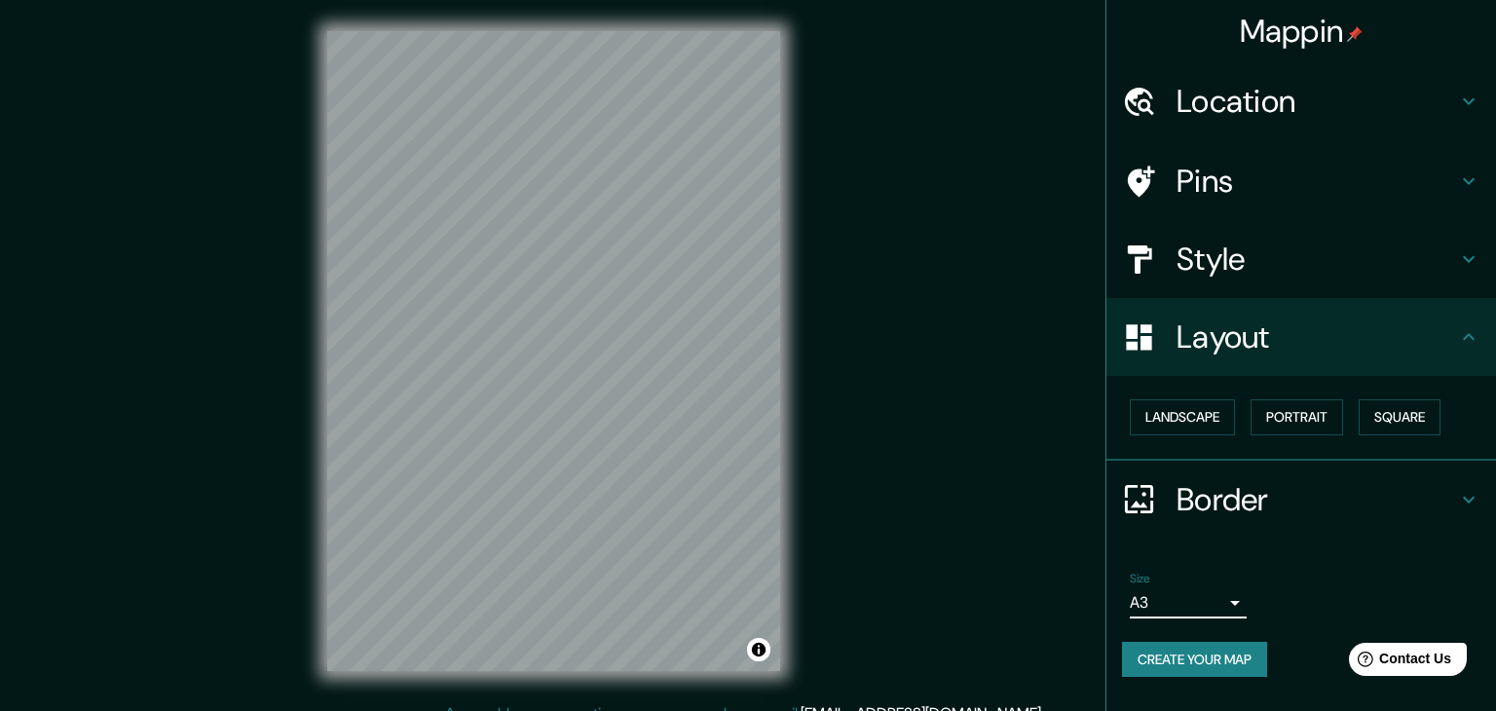
click at [1188, 609] on body "Mappin Location [STREET_ADDRESS] Pins Style Layout Landscape Portrait Square Bo…" at bounding box center [748, 355] width 1496 height 711
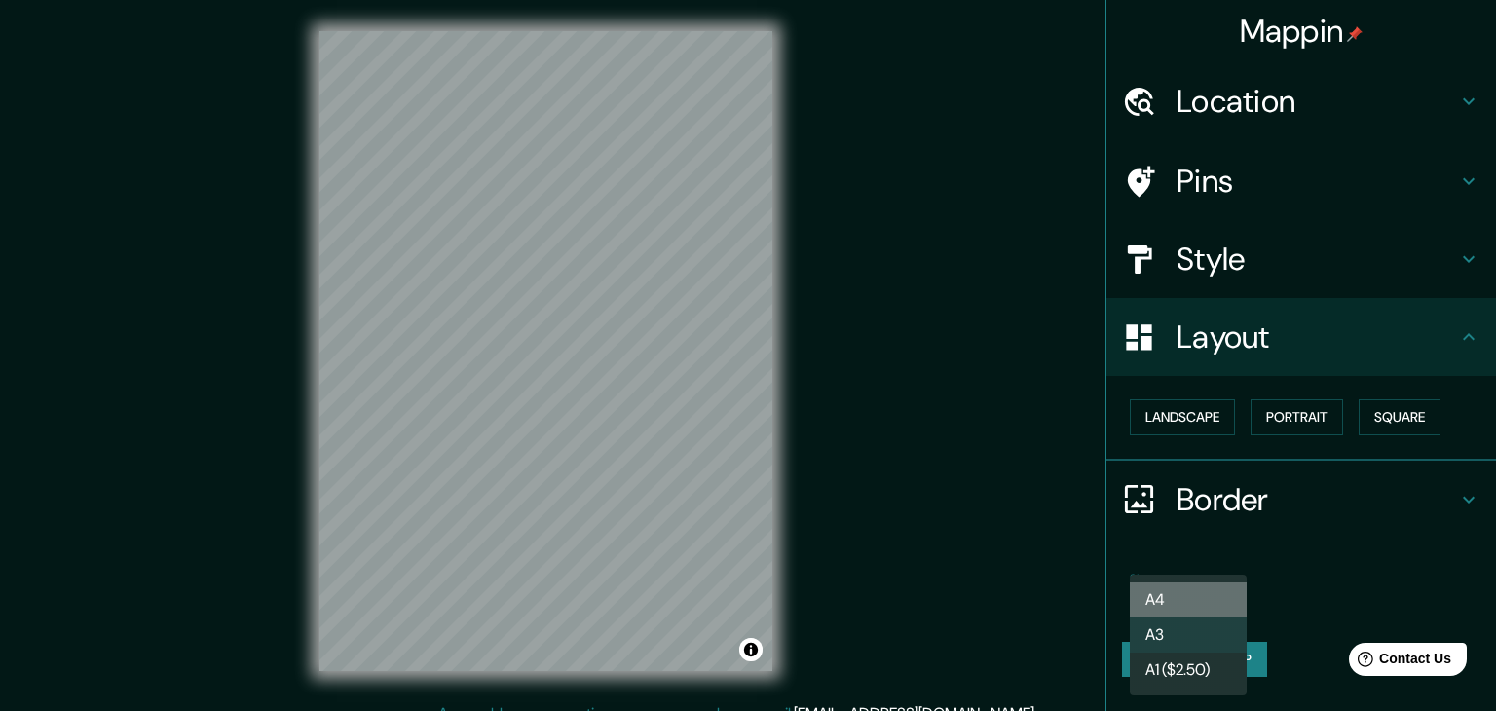
click at [1188, 609] on li "A4" at bounding box center [1188, 599] width 117 height 35
type input "single"
